Goal: Information Seeking & Learning: Learn about a topic

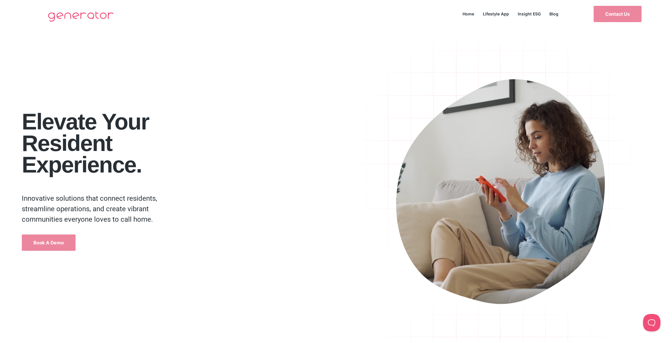
click at [470, 15] on link "Home" at bounding box center [468, 14] width 20 height 8
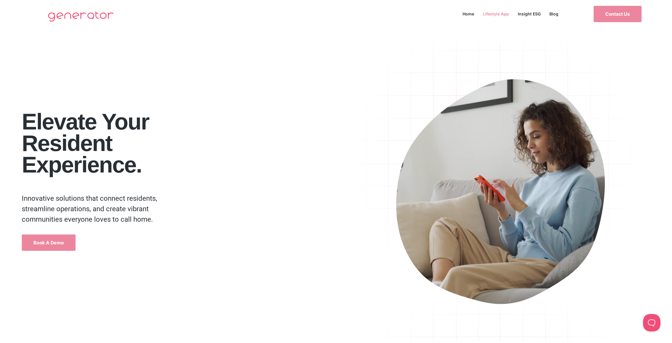
click at [505, 12] on link "Lifestyle App" at bounding box center [496, 14] width 35 height 8
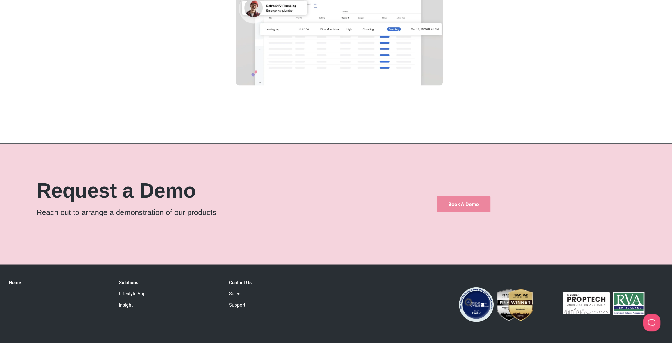
scroll to position [1078, 0]
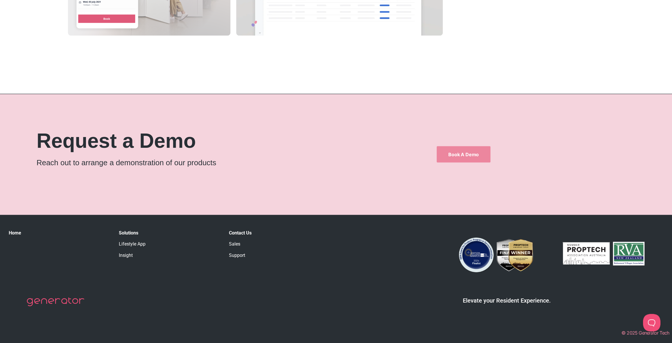
click at [241, 255] on link "Support" at bounding box center [237, 255] width 16 height 6
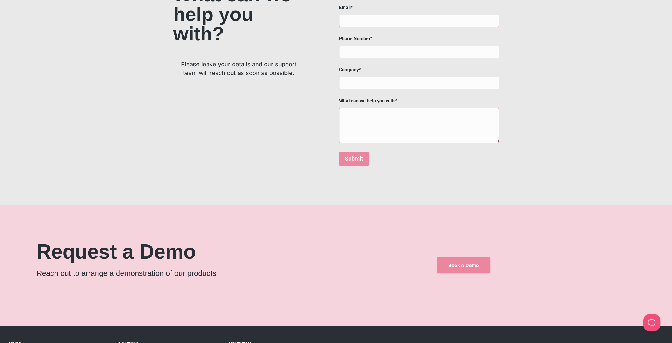
scroll to position [145, 0]
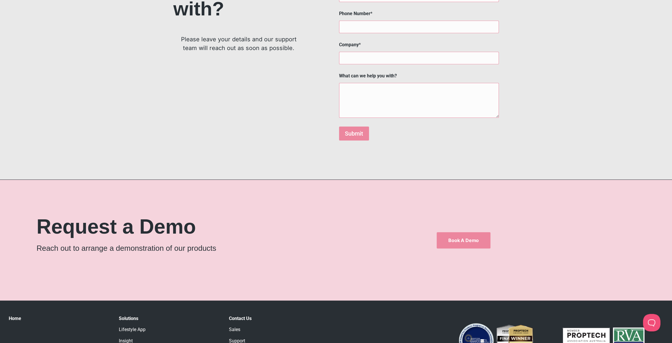
click at [248, 319] on strong "Contact Us" at bounding box center [240, 318] width 23 height 6
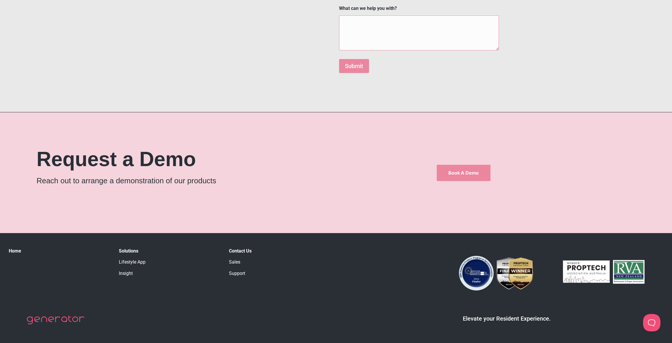
scroll to position [231, 0]
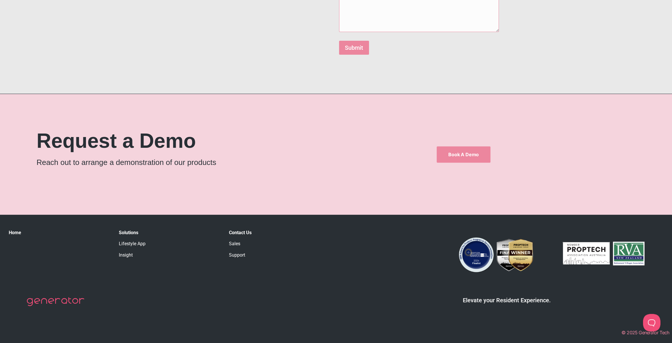
click at [127, 257] on link "Insight" at bounding box center [126, 255] width 14 height 6
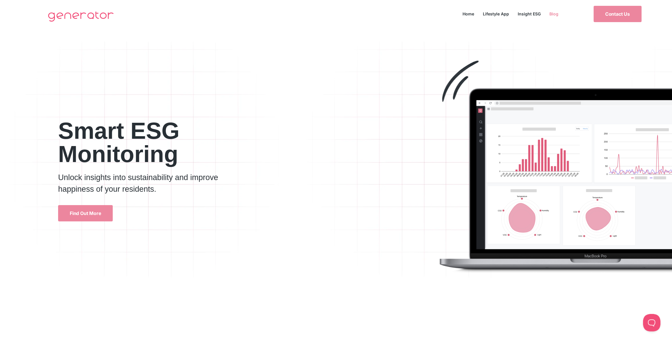
click at [553, 14] on link "Blog" at bounding box center [554, 14] width 18 height 8
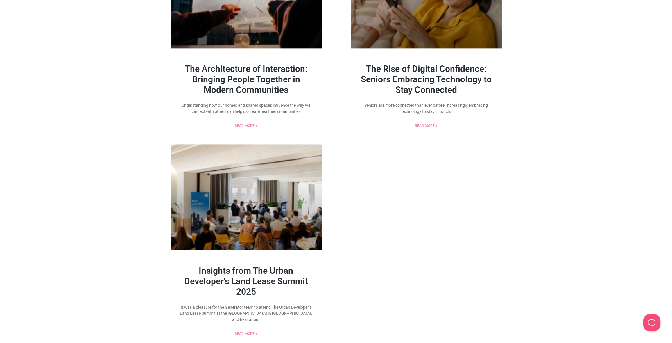
scroll to position [726, 0]
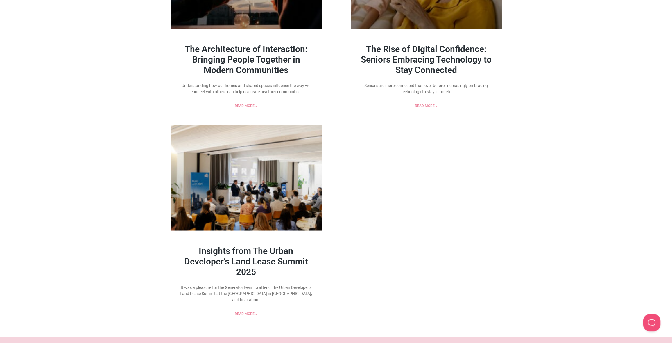
click at [247, 314] on link "Read More »" at bounding box center [246, 313] width 22 height 5
